Goal: Use online tool/utility

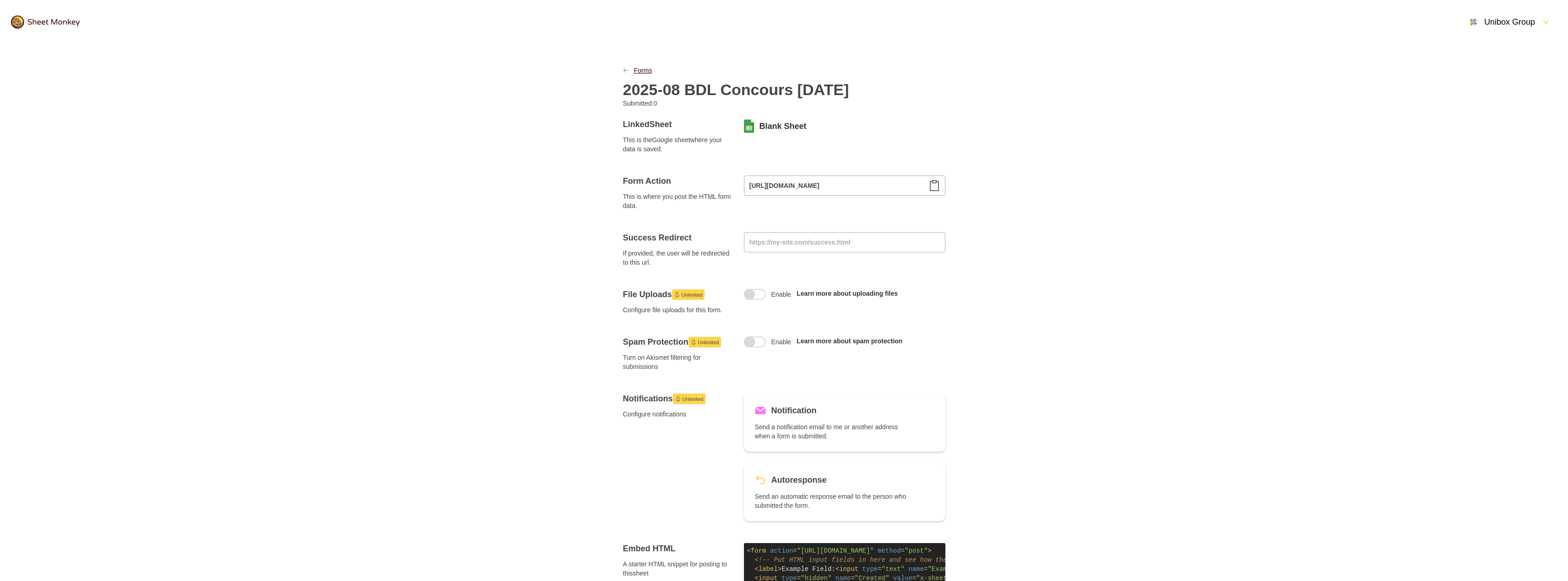
click at [640, 72] on link "Forms" at bounding box center [643, 71] width 18 height 9
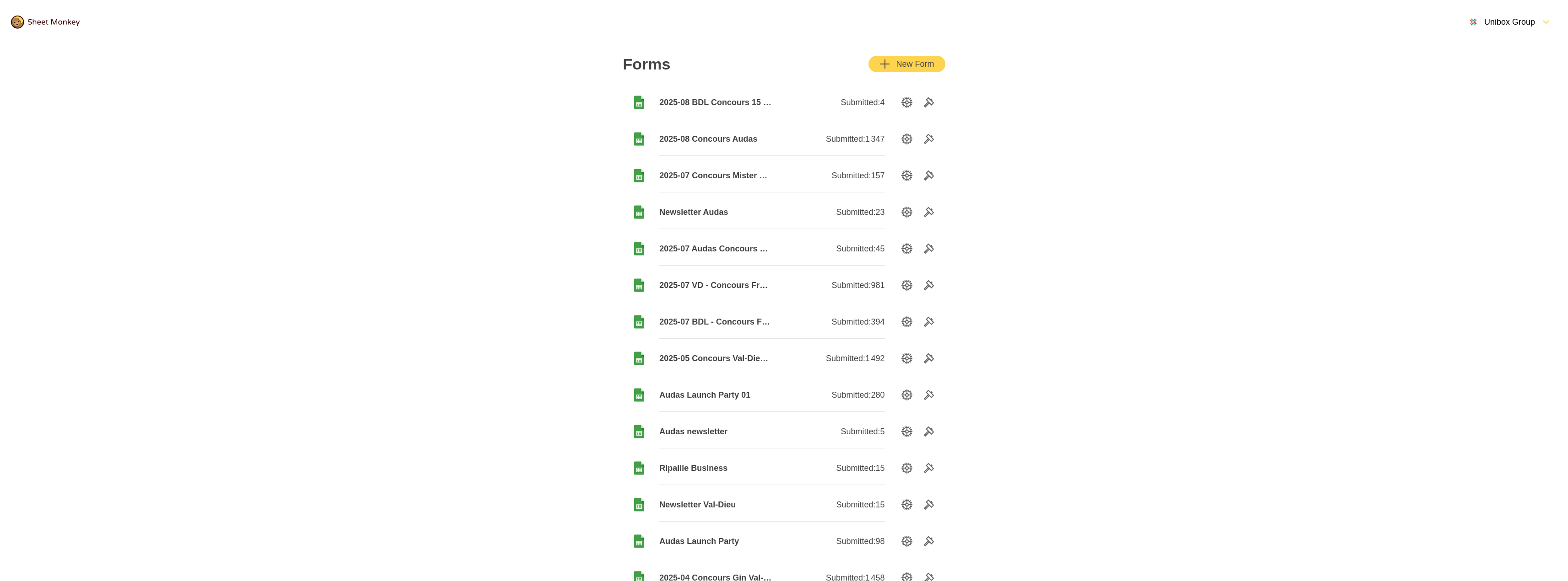
click at [752, 100] on span "2025-08 BDL Concours 15 août" at bounding box center [715, 103] width 113 height 11
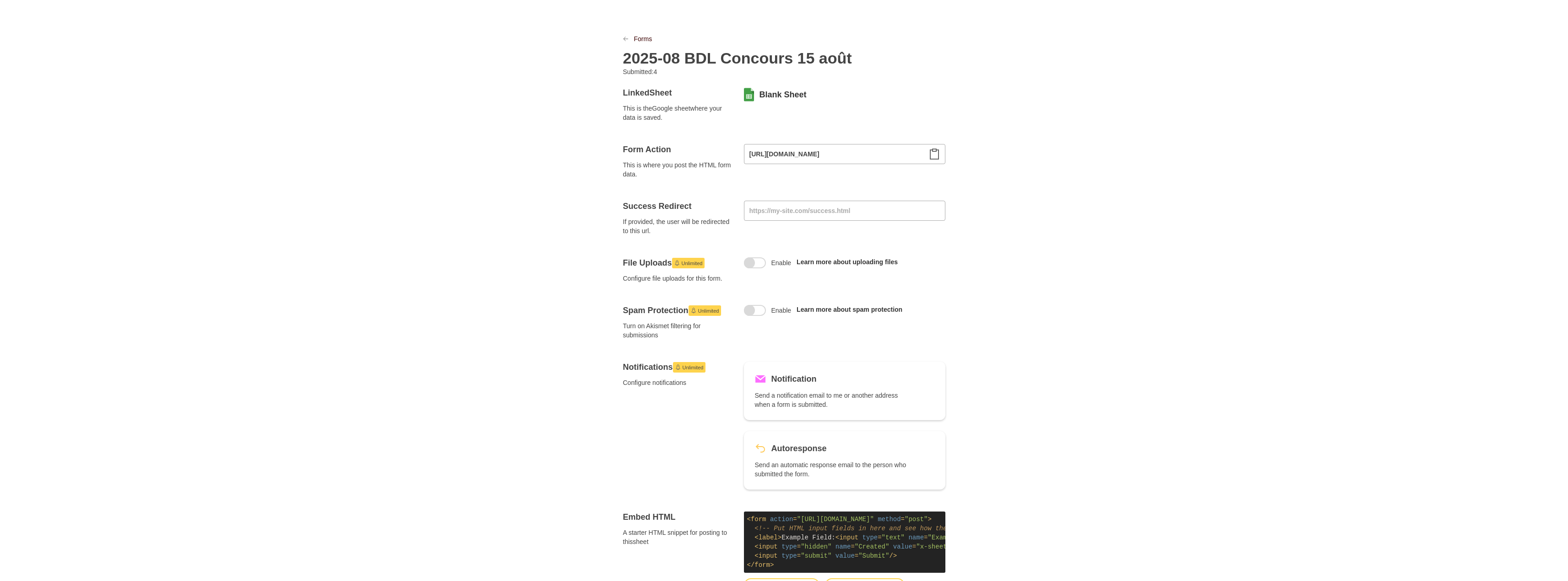
scroll to position [46, 0]
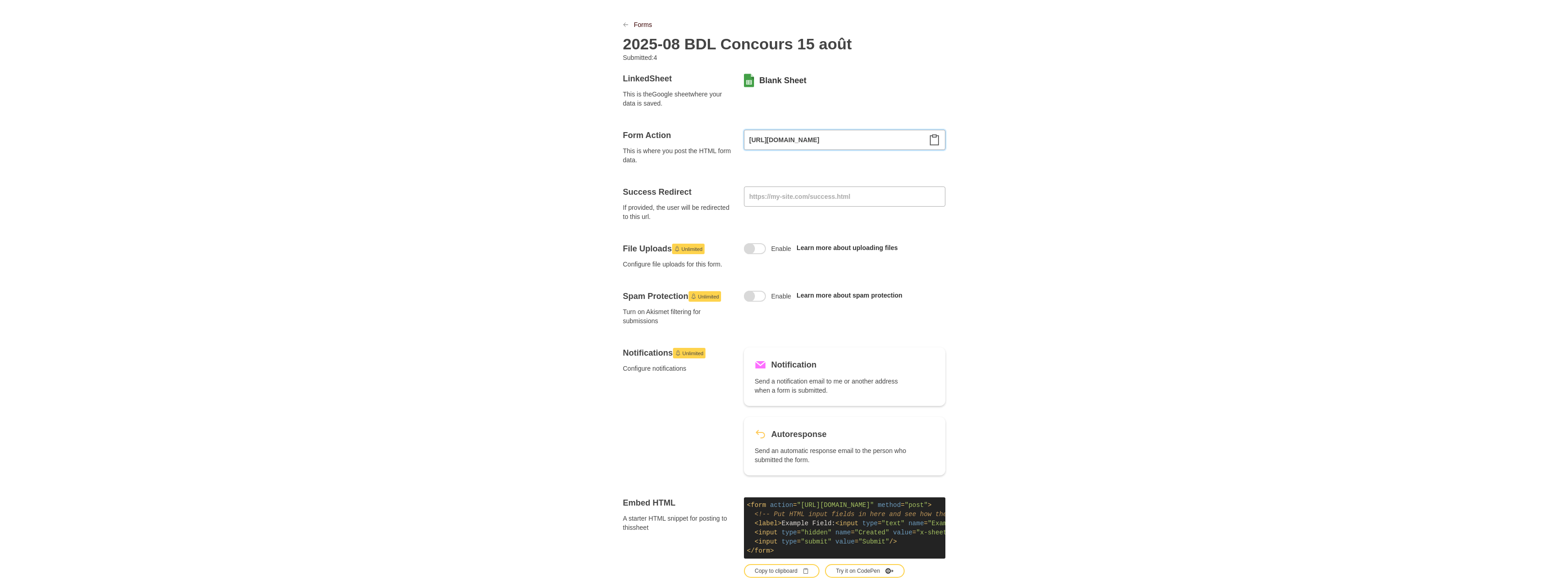
click at [802, 139] on input "[URL][DOMAIN_NAME]" at bounding box center [845, 140] width 202 height 20
click at [789, 79] on link "Blank Sheet" at bounding box center [782, 80] width 47 height 11
